Goal: Task Accomplishment & Management: Use online tool/utility

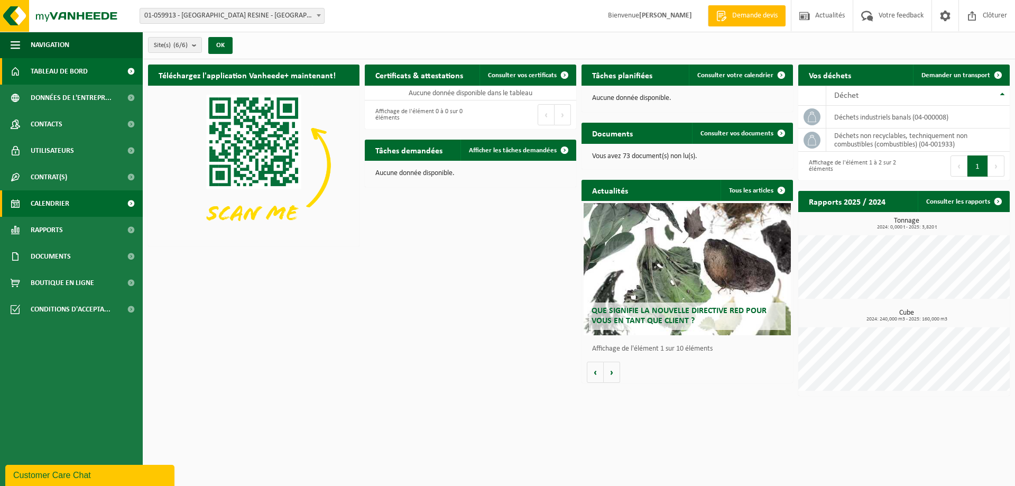
click at [61, 200] on span "Calendrier" at bounding box center [50, 203] width 39 height 26
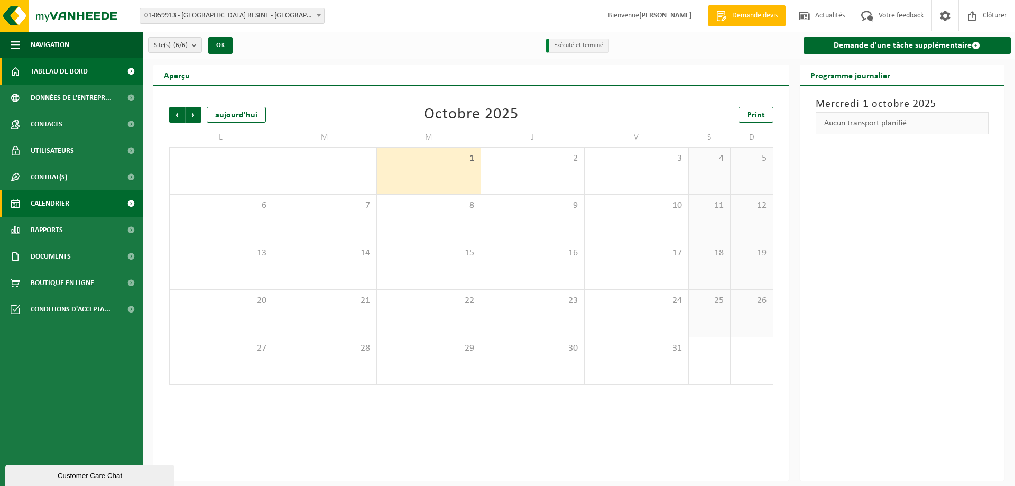
click at [72, 75] on span "Tableau de bord" at bounding box center [59, 71] width 57 height 26
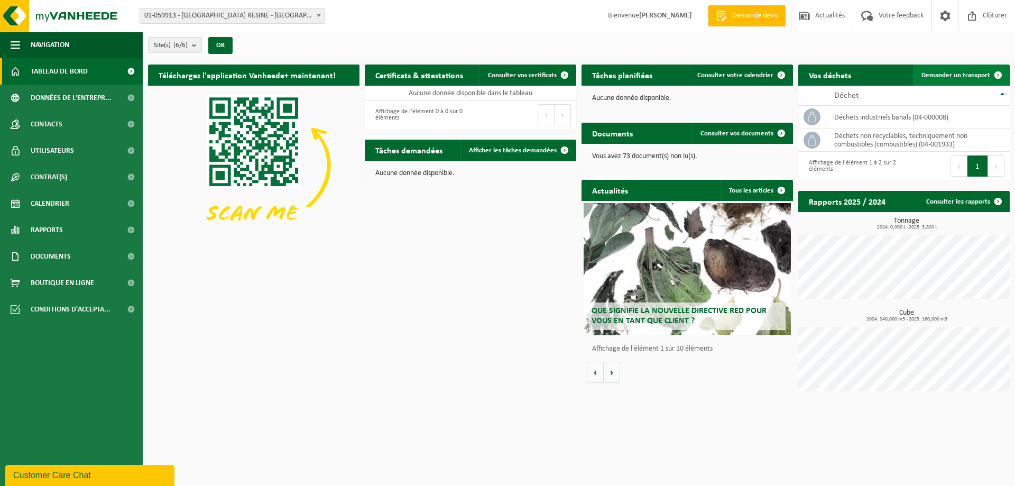
click at [962, 75] on span "Demander un transport" at bounding box center [956, 75] width 69 height 7
